Goal: Navigation & Orientation: Find specific page/section

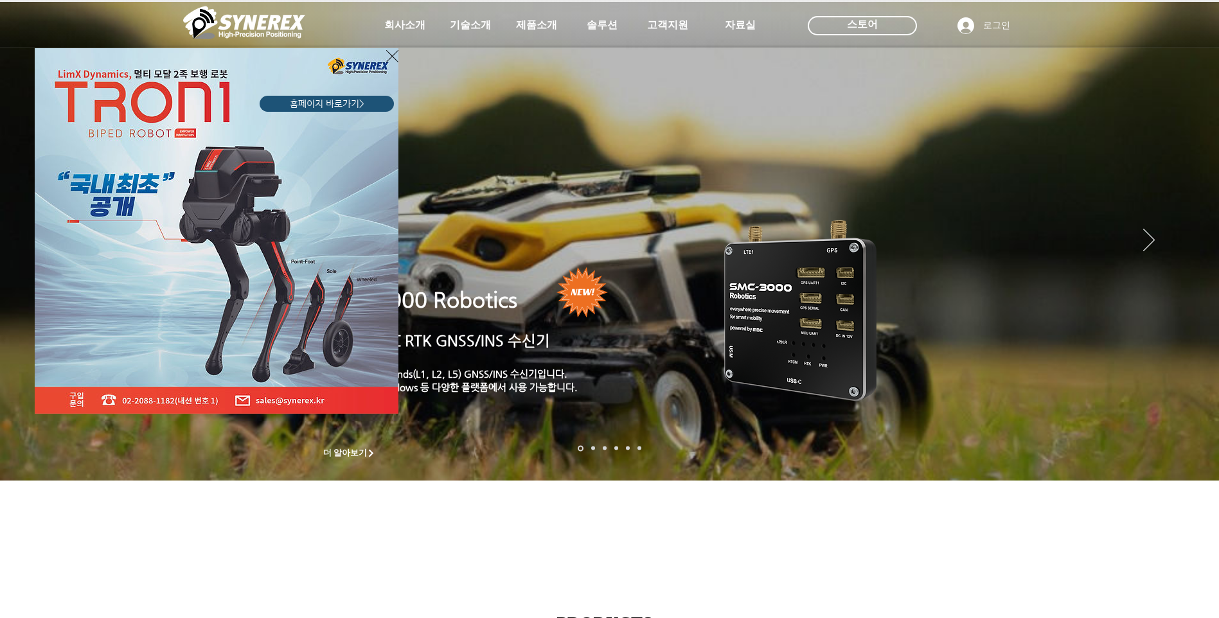
click at [532, 26] on div "LimX Dinamics" at bounding box center [609, 309] width 1219 height 618
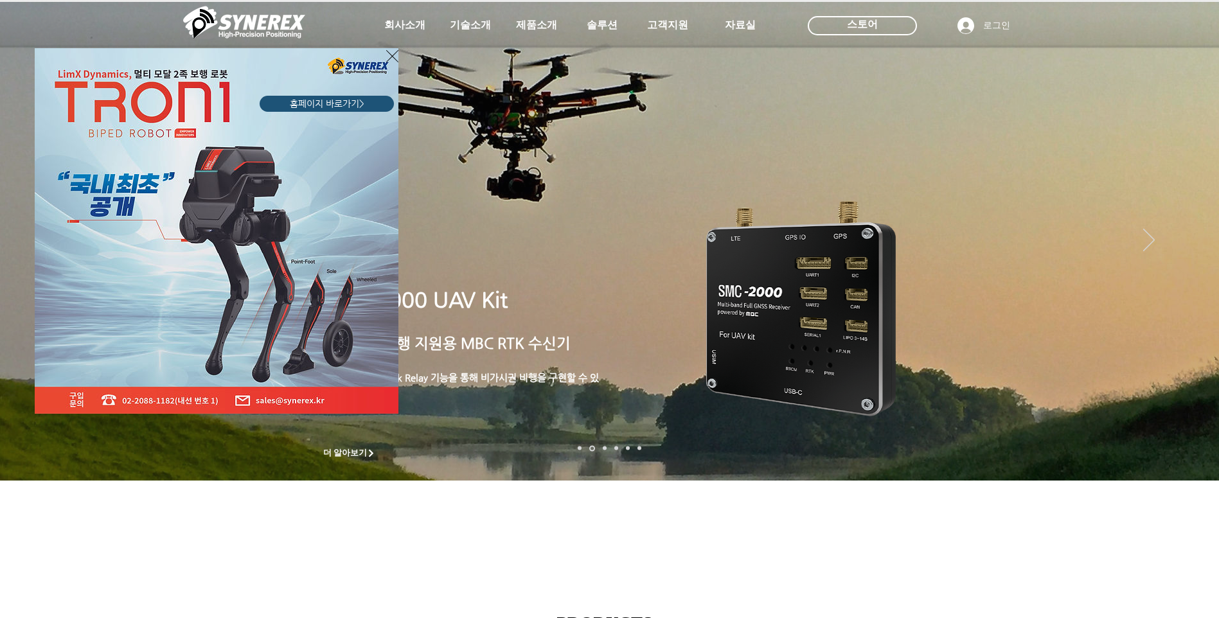
click at [530, 26] on div "LimX Dinamics" at bounding box center [609, 309] width 1219 height 618
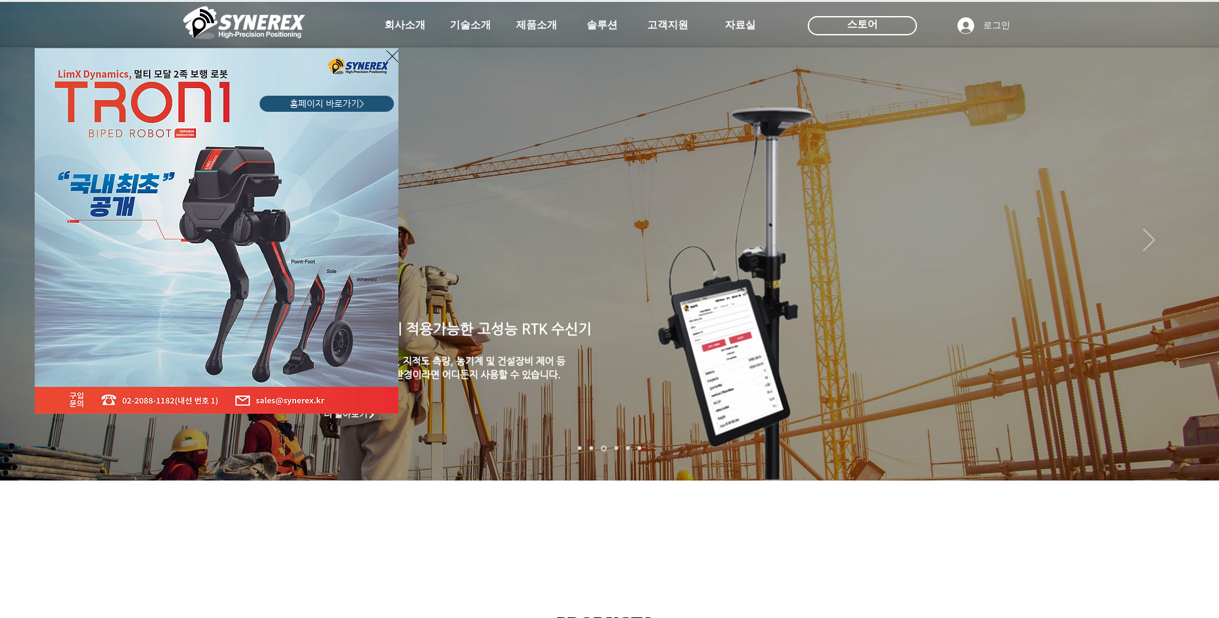
click at [1196, 243] on div "LimX Dinamics" at bounding box center [609, 309] width 1219 height 618
click at [1190, 246] on div "LimX Dinamics" at bounding box center [609, 309] width 1219 height 618
click at [391, 53] on icon "사이트로 돌아가기" at bounding box center [392, 56] width 12 height 16
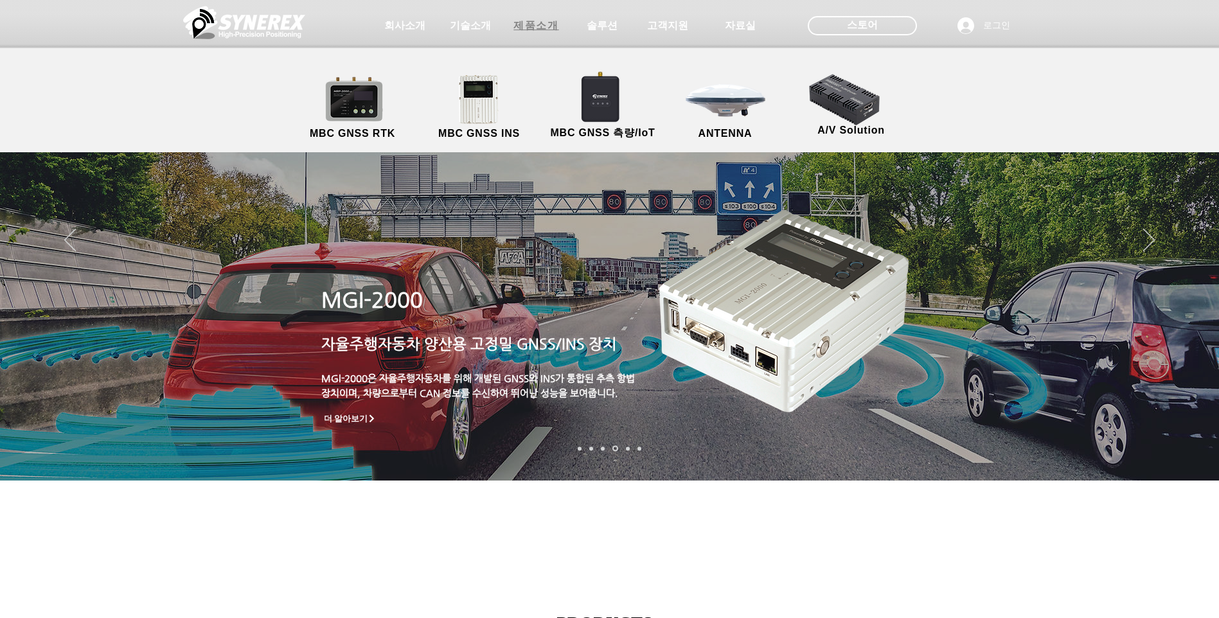
click at [552, 30] on span "제품소개" at bounding box center [536, 25] width 45 height 13
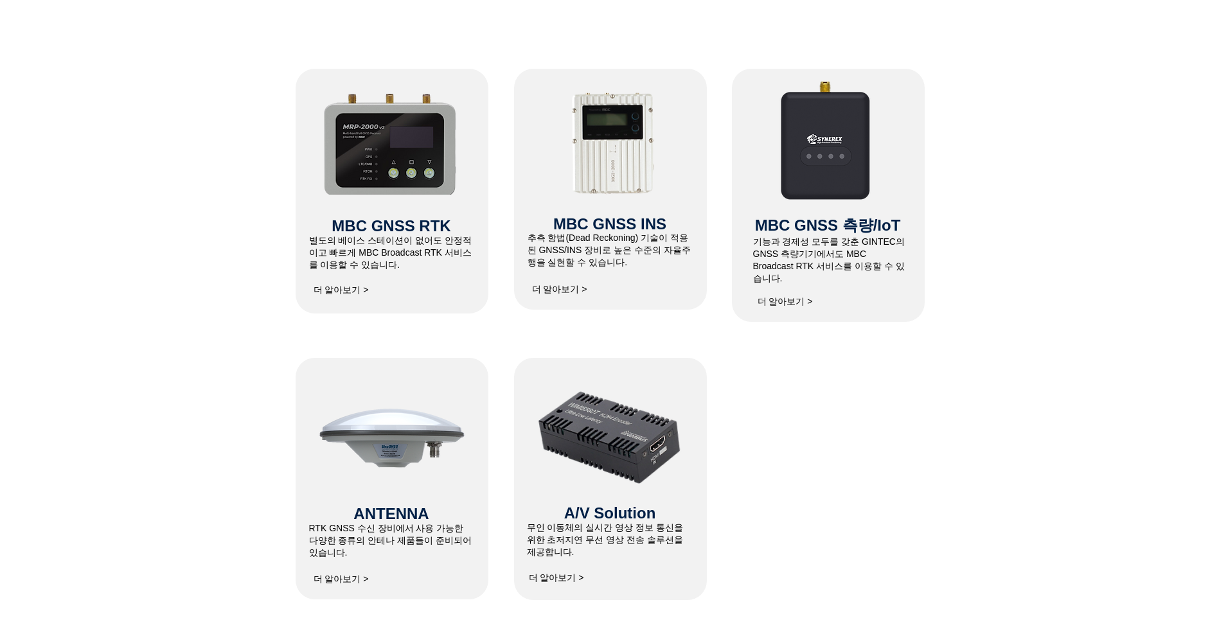
scroll to position [222, 0]
